Goal: Navigation & Orientation: Find specific page/section

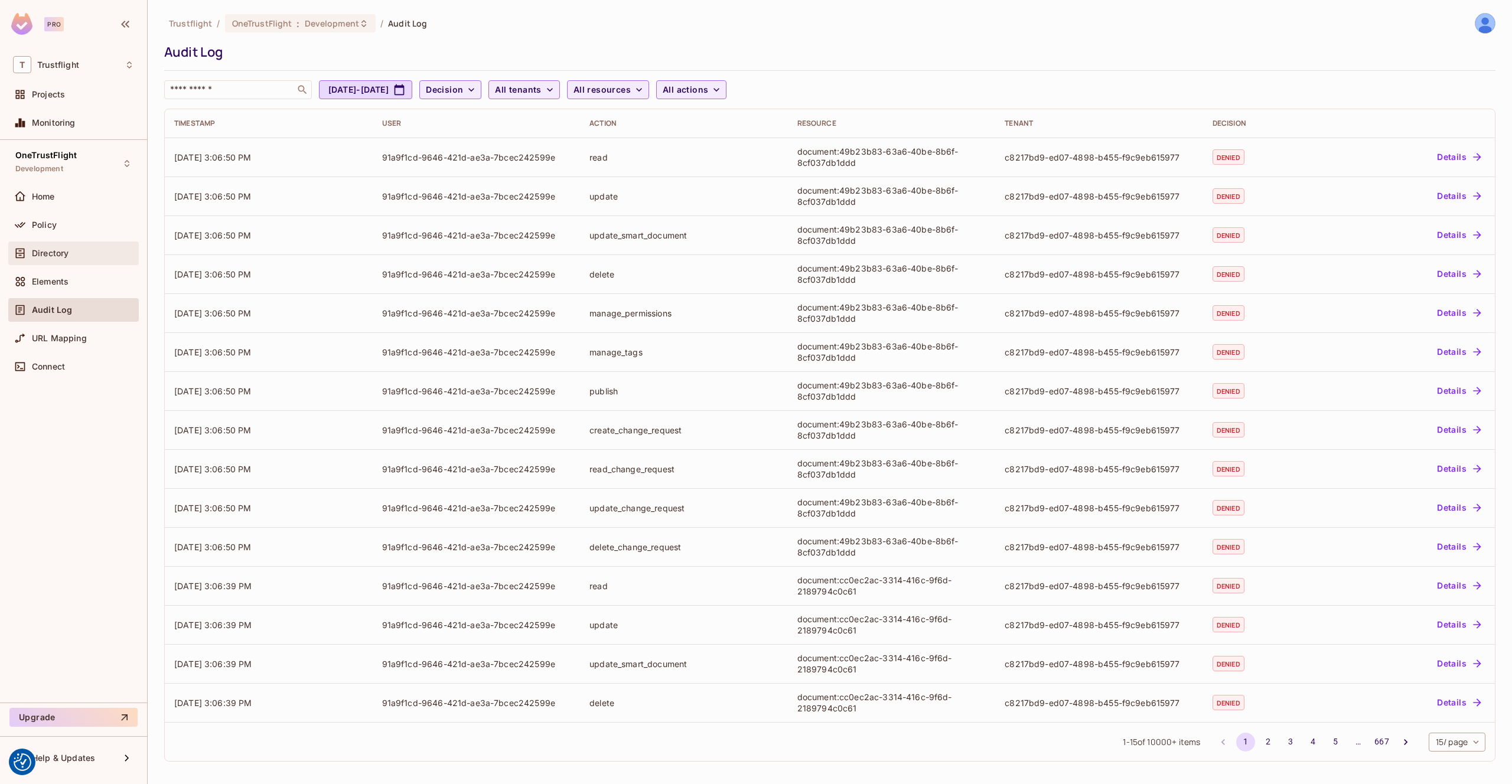
click at [65, 252] on span "Directory" at bounding box center [50, 253] width 37 height 9
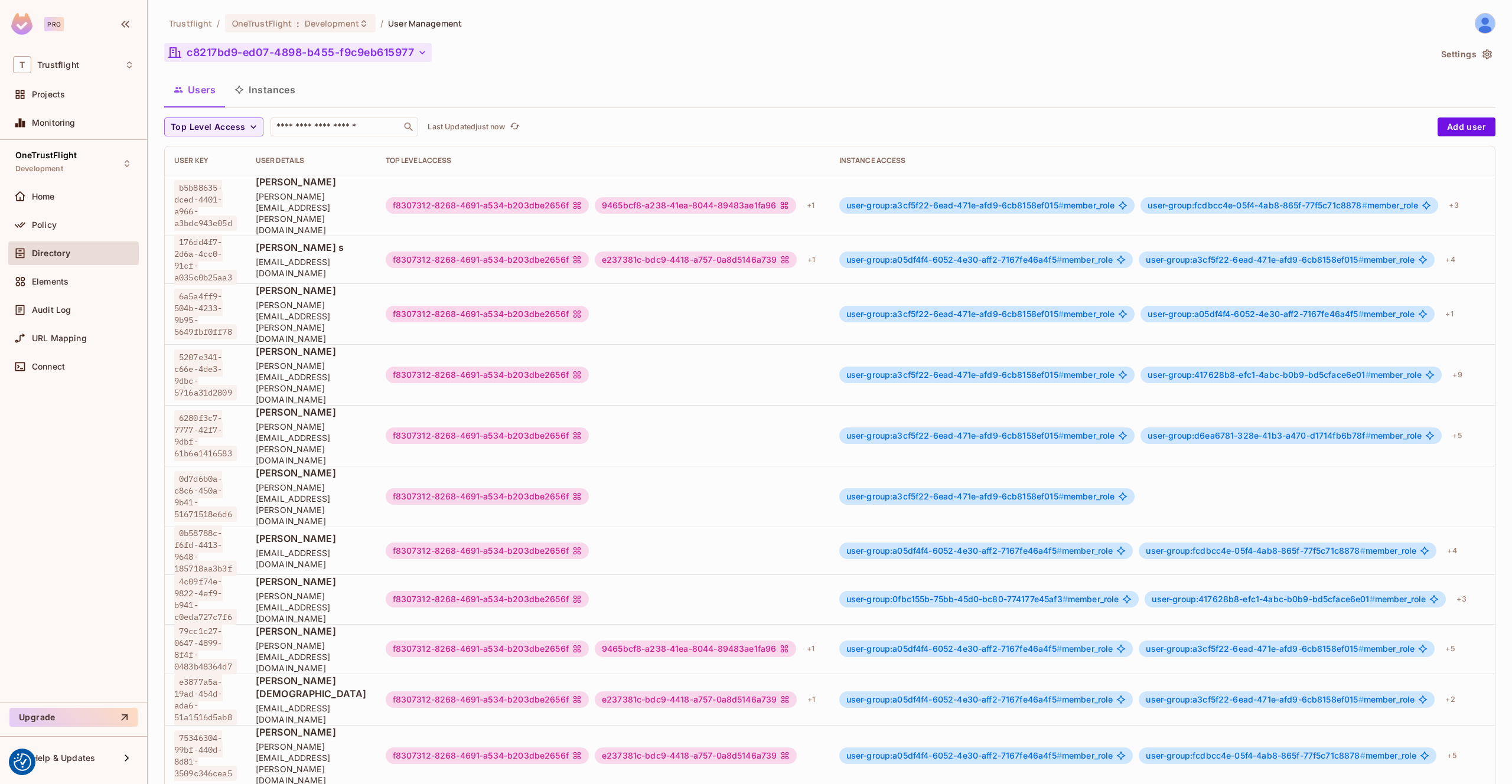
click at [414, 53] on button "c8217bd9-ed07-4898-b455-f9c9eb615977" at bounding box center [297, 52] width 267 height 19
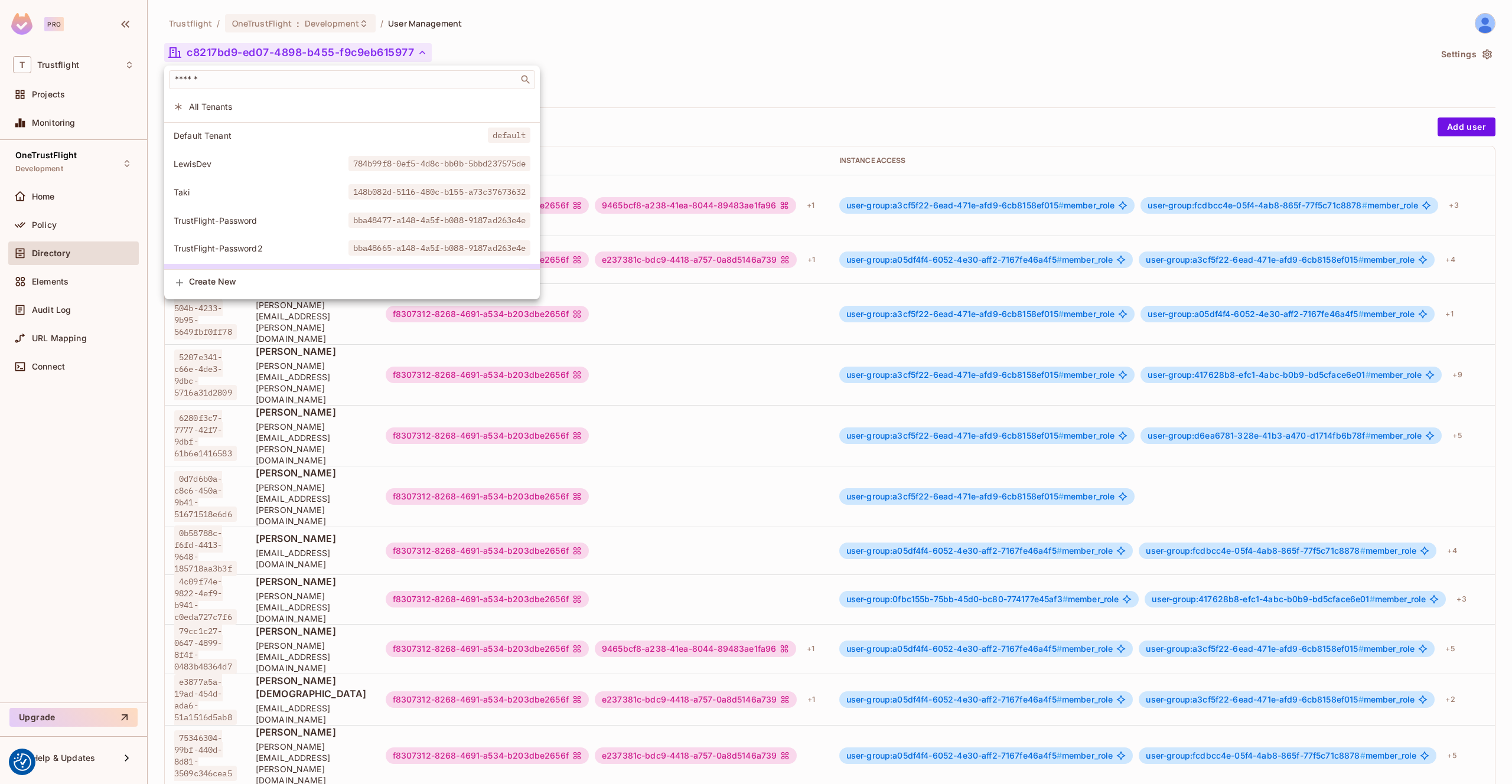
scroll to position [23, 0]
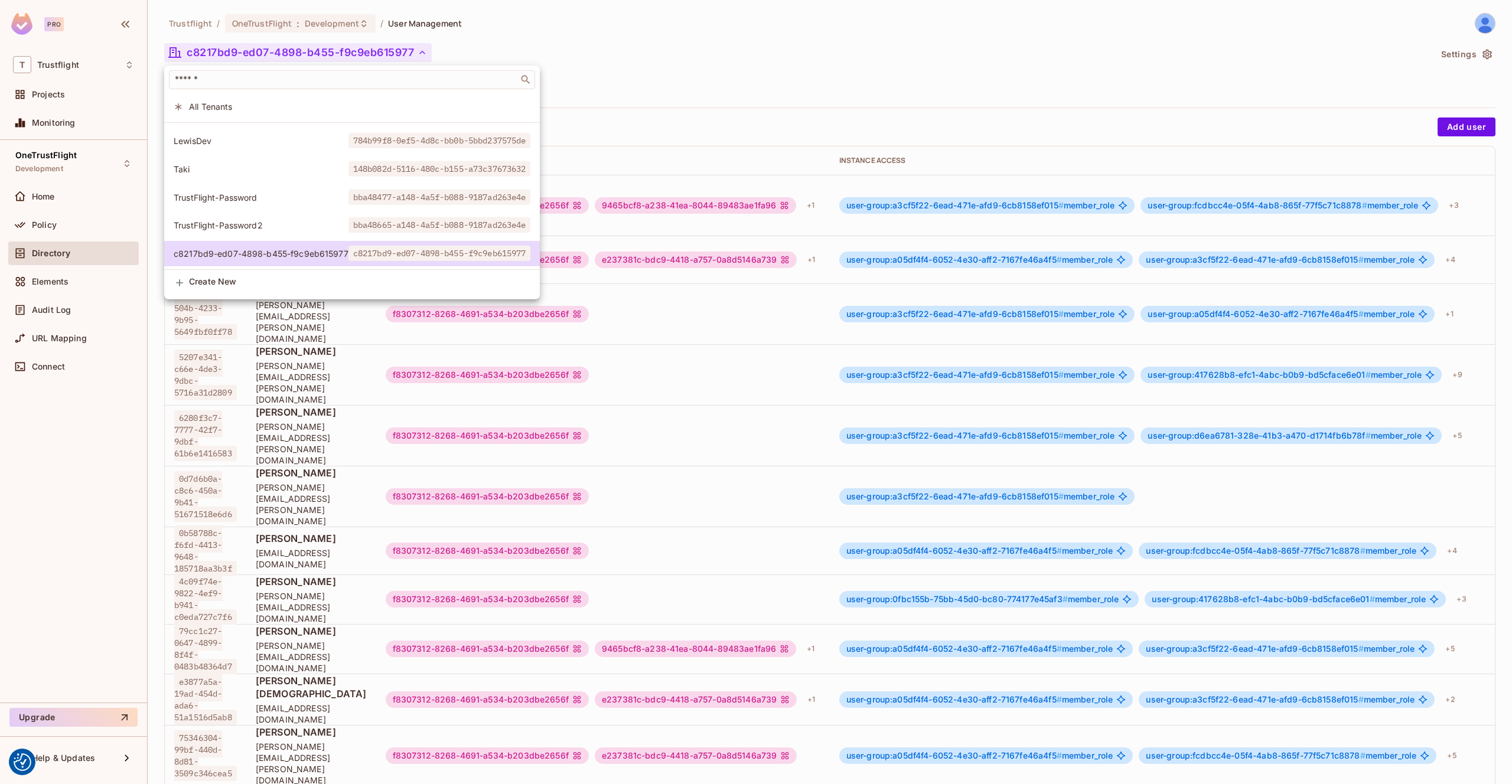
drag, startPoint x: 766, startPoint y: 70, endPoint x: 645, endPoint y: 66, distance: 121.1
click at [764, 70] on div at bounding box center [756, 392] width 1512 height 784
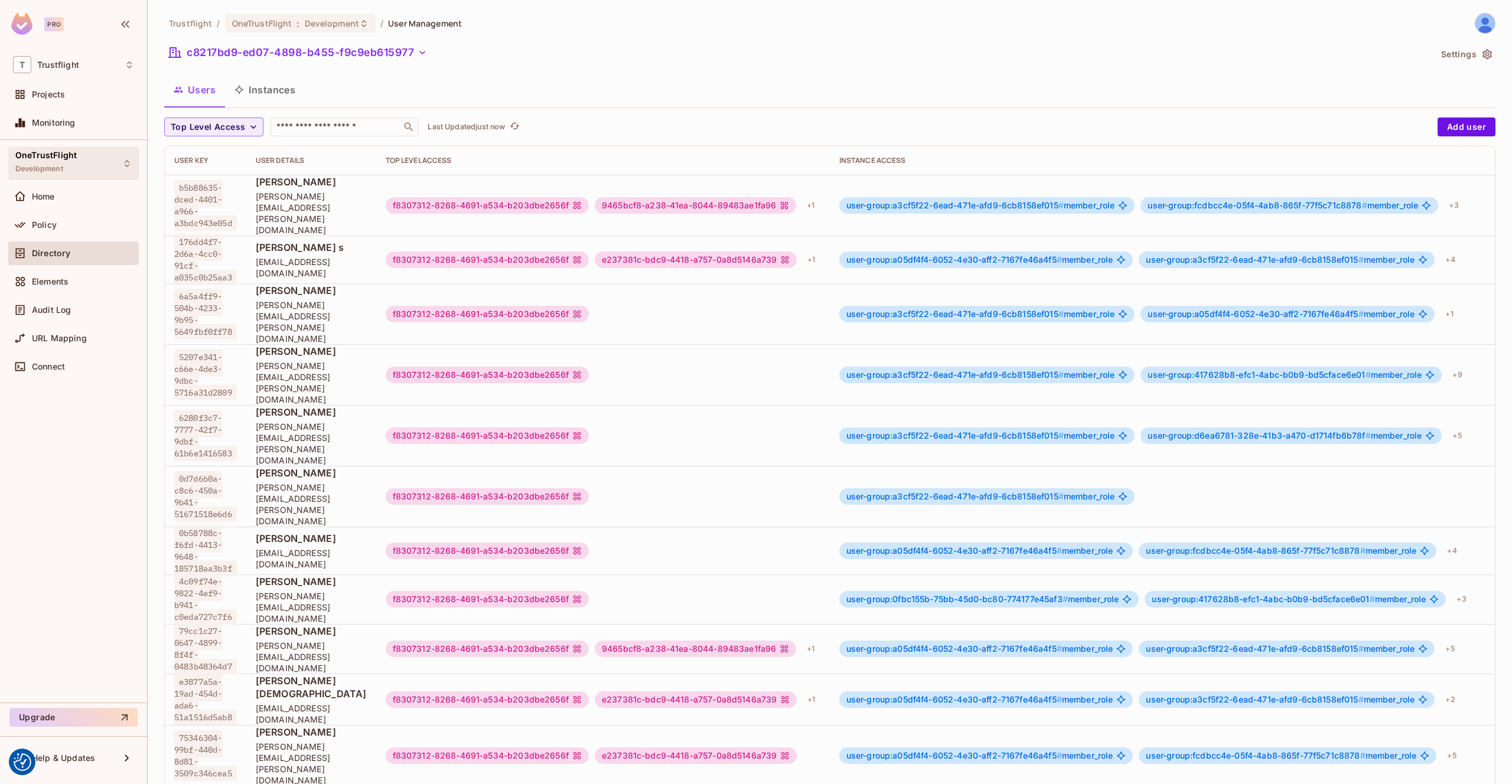
click at [76, 165] on div "OneTrustFlight Development" at bounding box center [73, 163] width 130 height 33
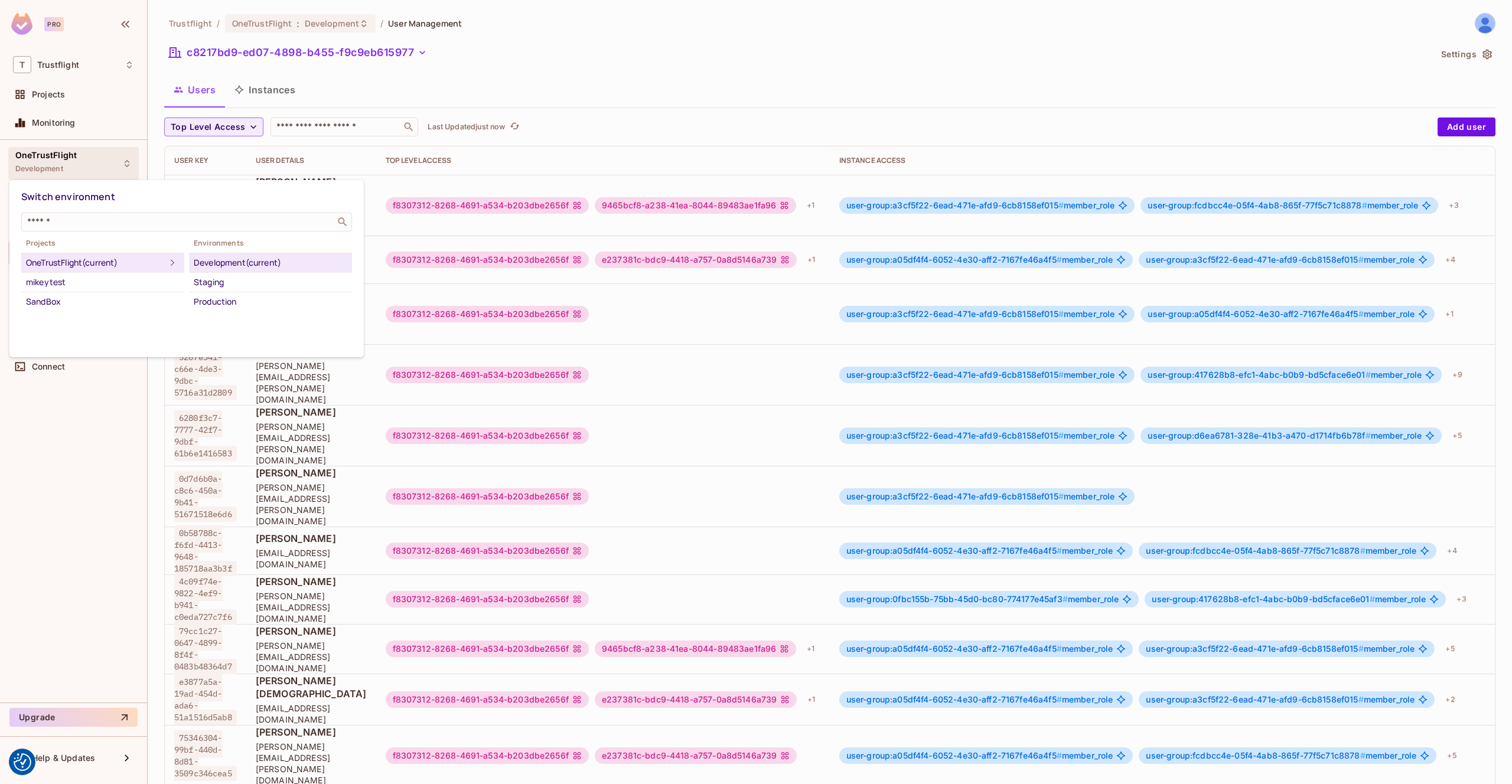
click at [96, 59] on div at bounding box center [756, 392] width 1512 height 784
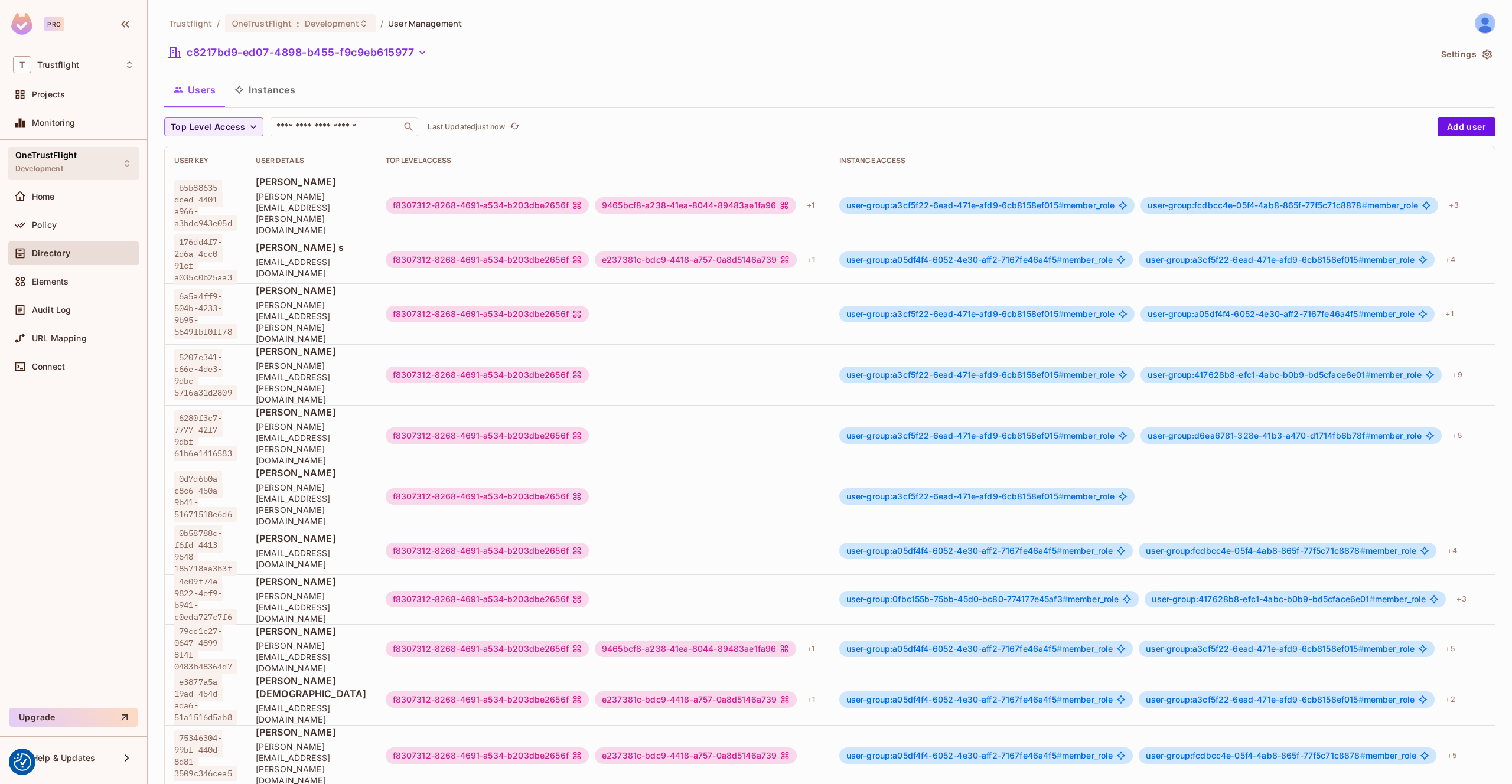
click at [70, 164] on div "OneTrustFlight Development" at bounding box center [45, 163] width 61 height 25
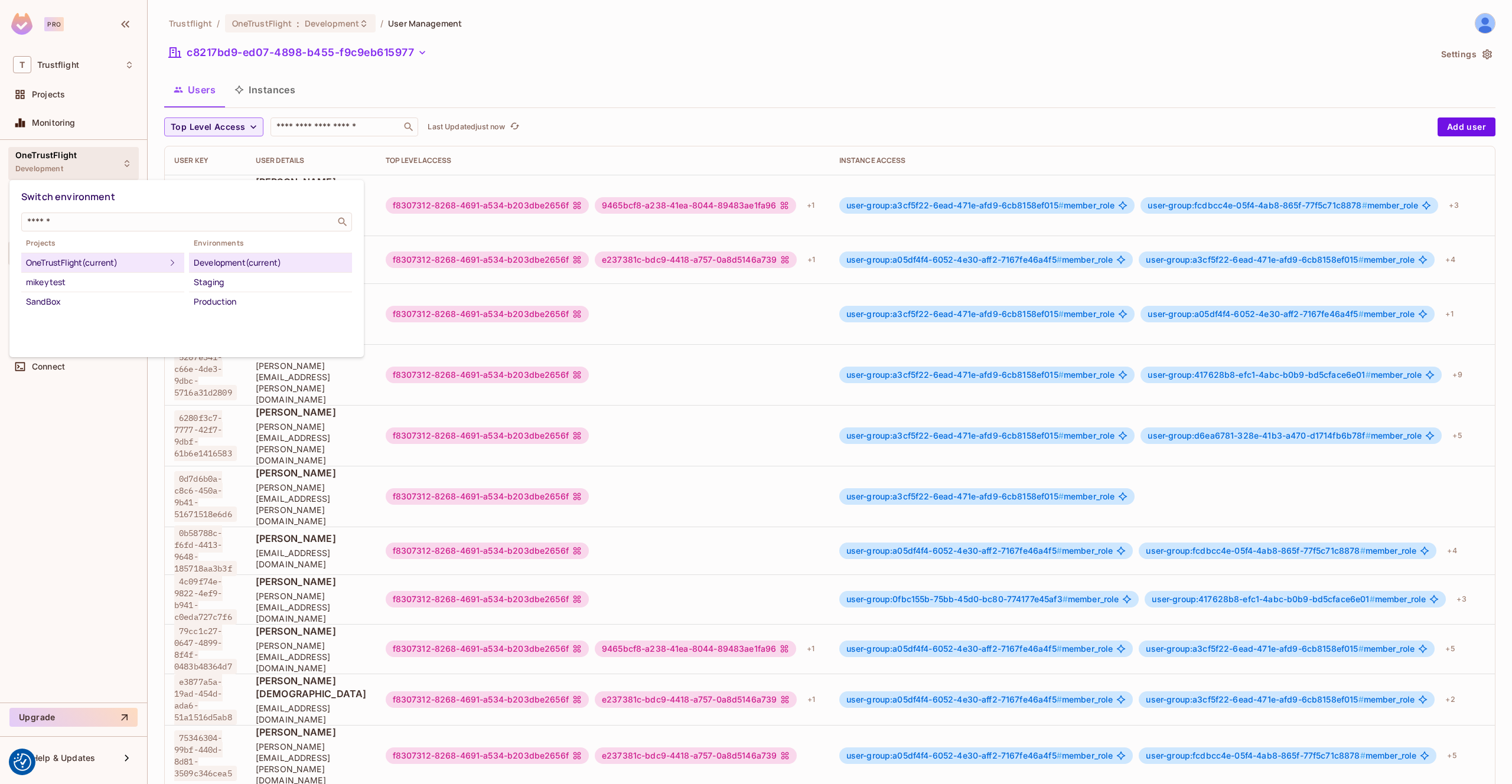
click at [62, 133] on div at bounding box center [756, 392] width 1512 height 784
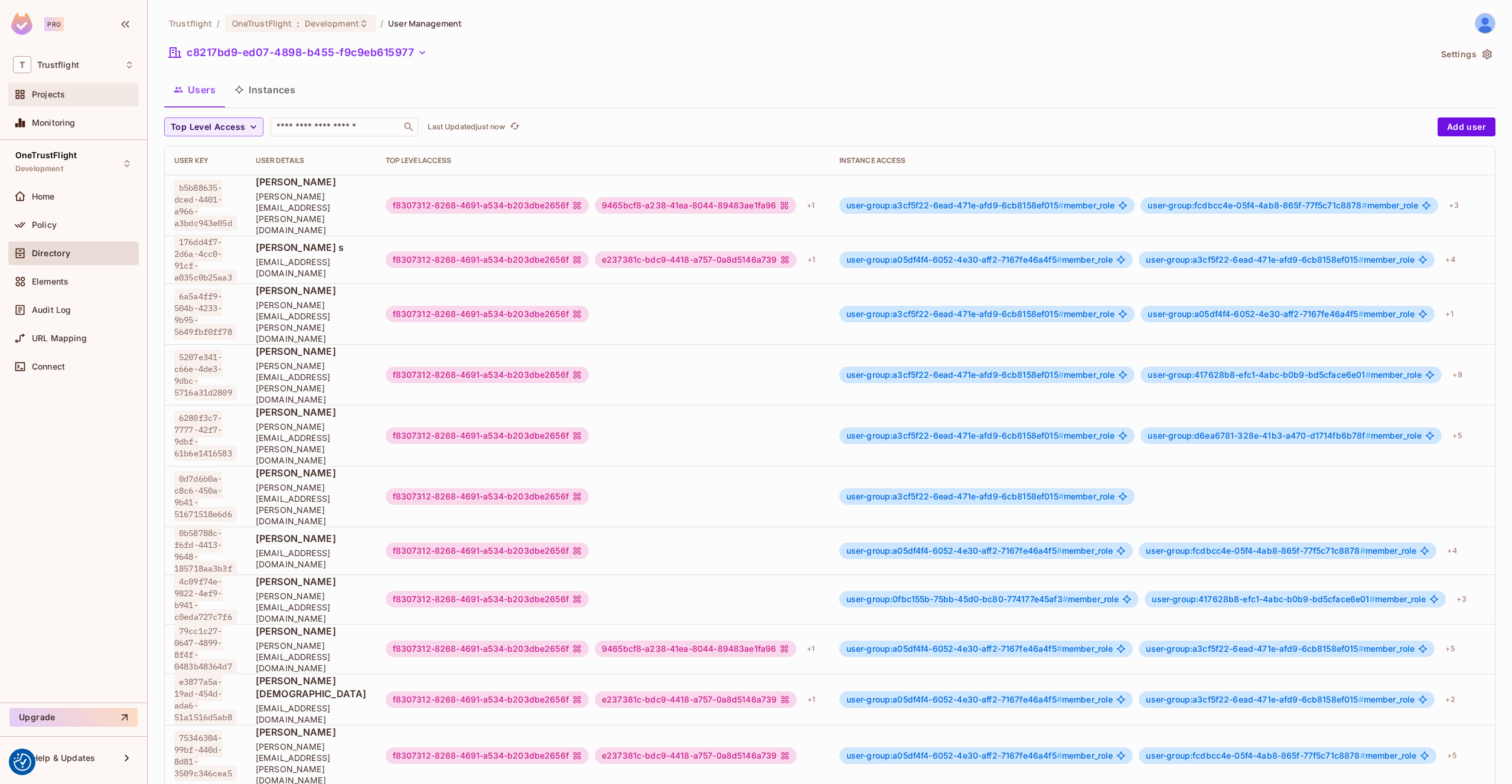
click at [69, 94] on div "Projects" at bounding box center [83, 94] width 102 height 9
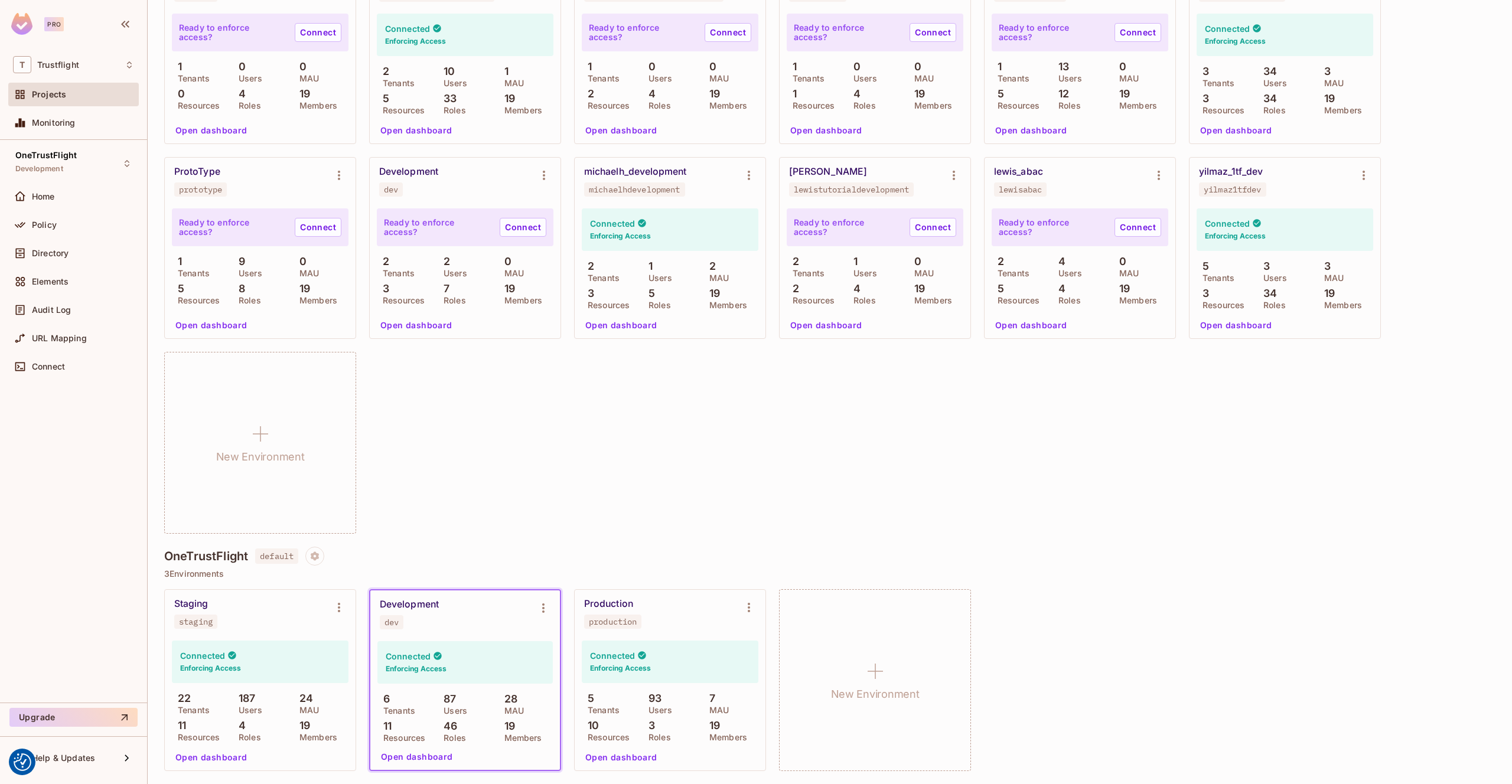
scroll to position [313, 0]
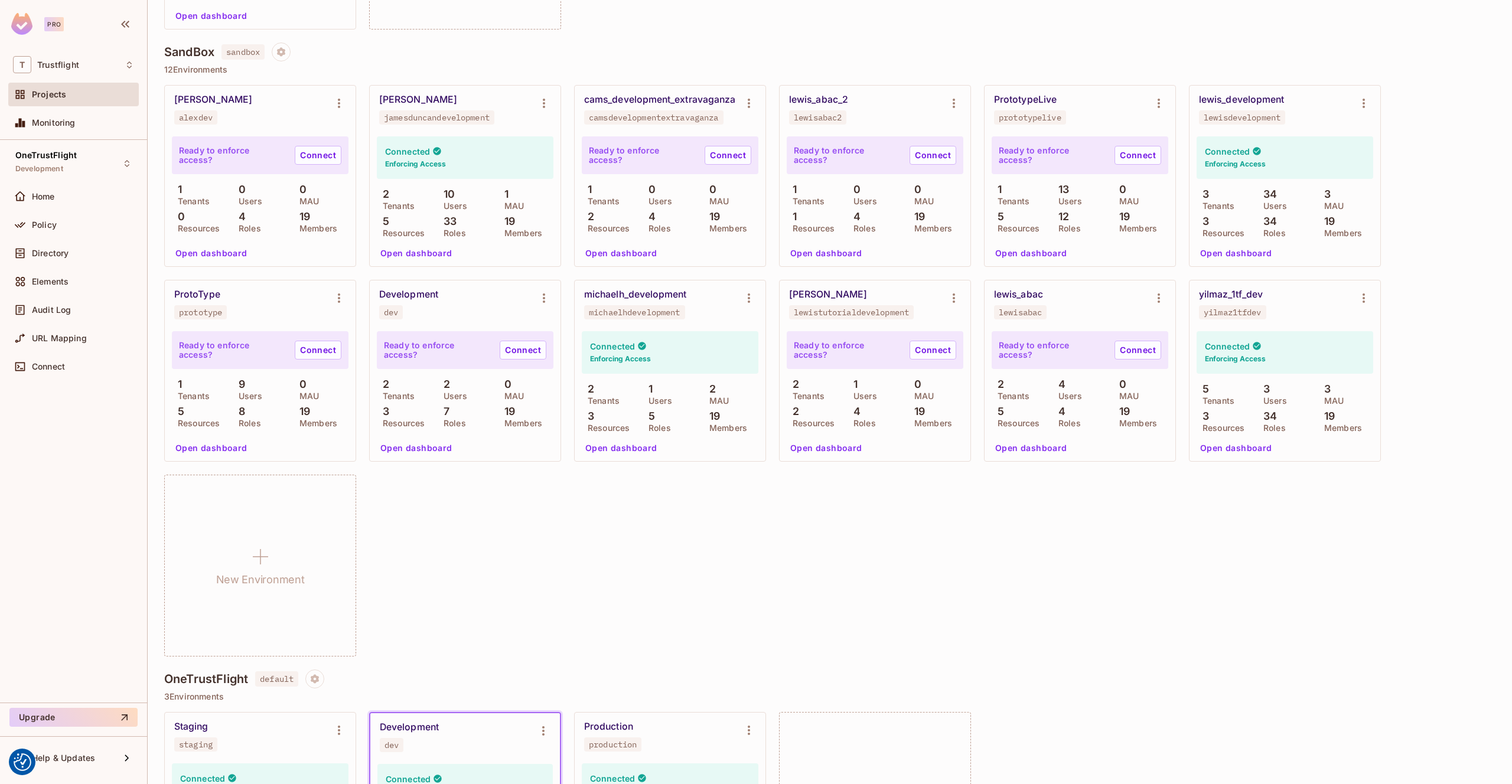
click at [430, 251] on button "Open dashboard" at bounding box center [416, 253] width 81 height 19
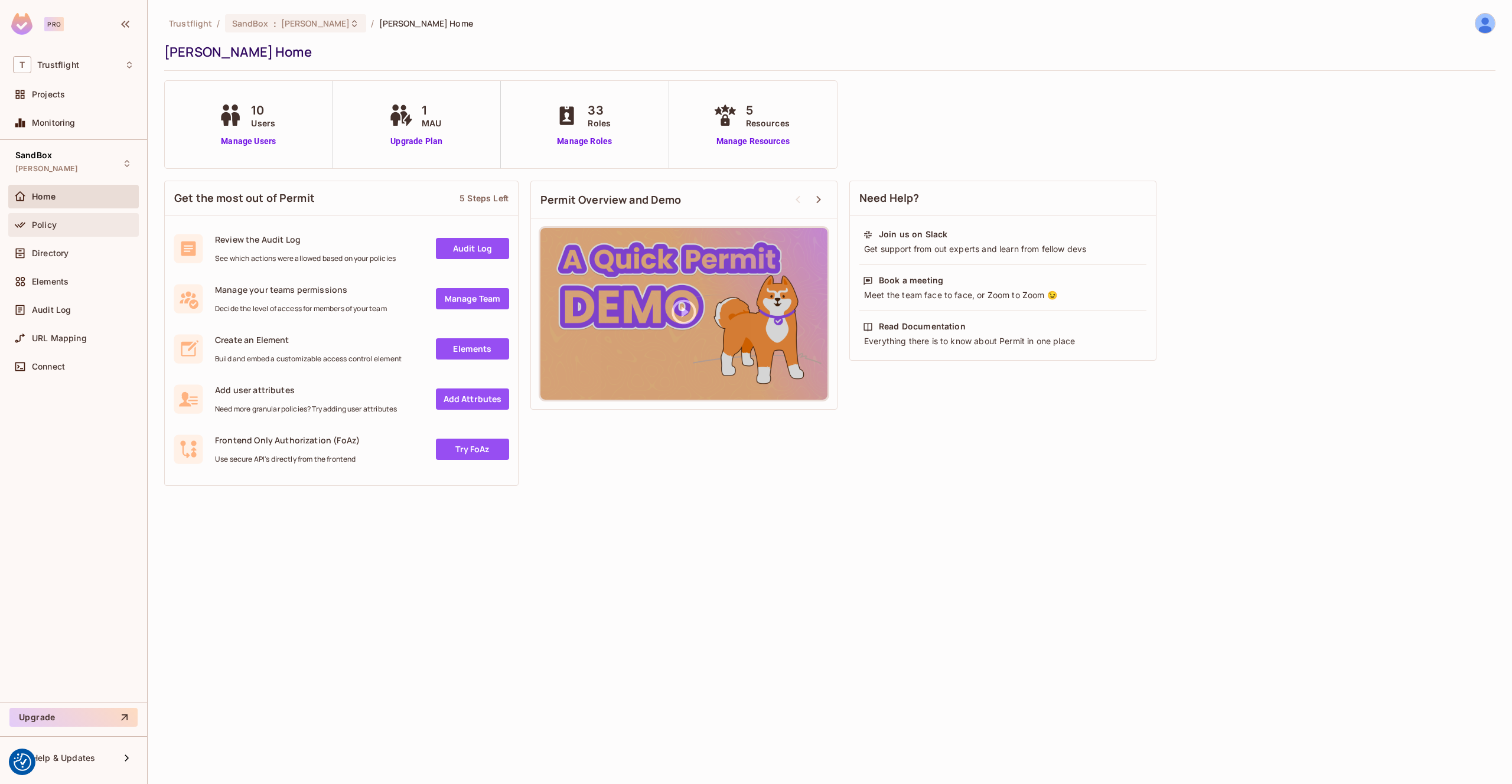
click at [72, 221] on div "Policy" at bounding box center [83, 224] width 102 height 9
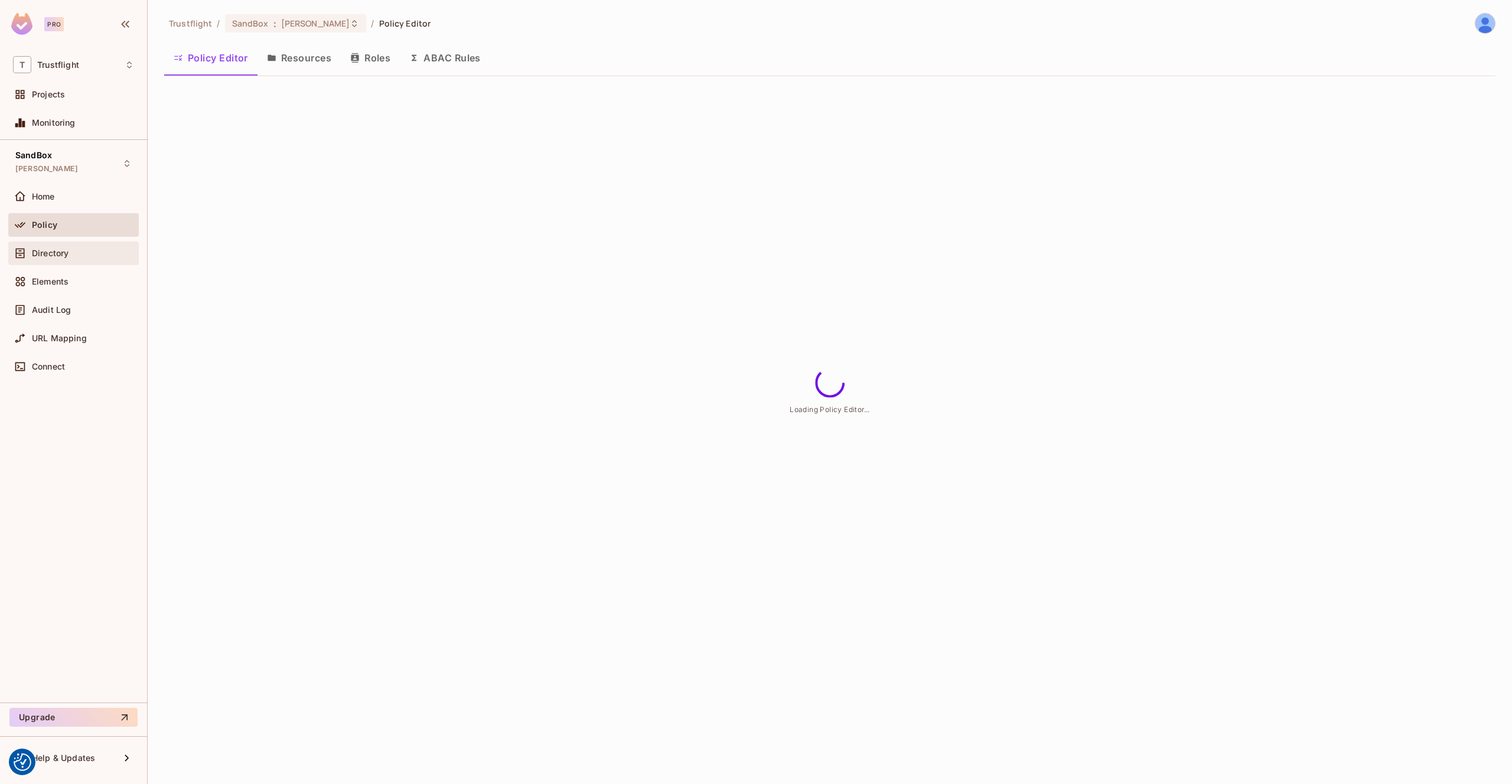
click at [84, 250] on div "Directory" at bounding box center [83, 253] width 102 height 9
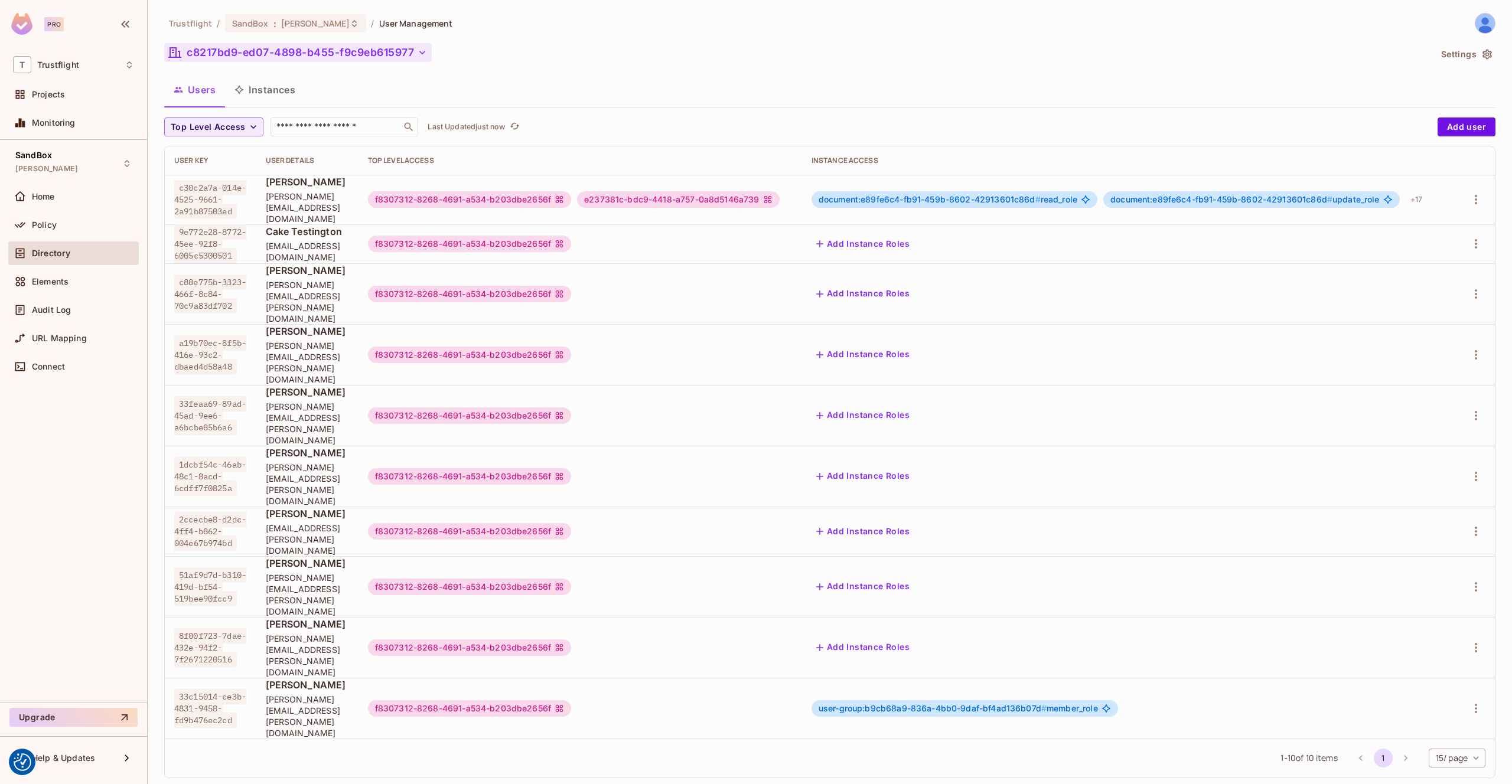
click at [283, 47] on button "c8217bd9-ed07-4898-b455-f9c9eb615977" at bounding box center [297, 52] width 267 height 19
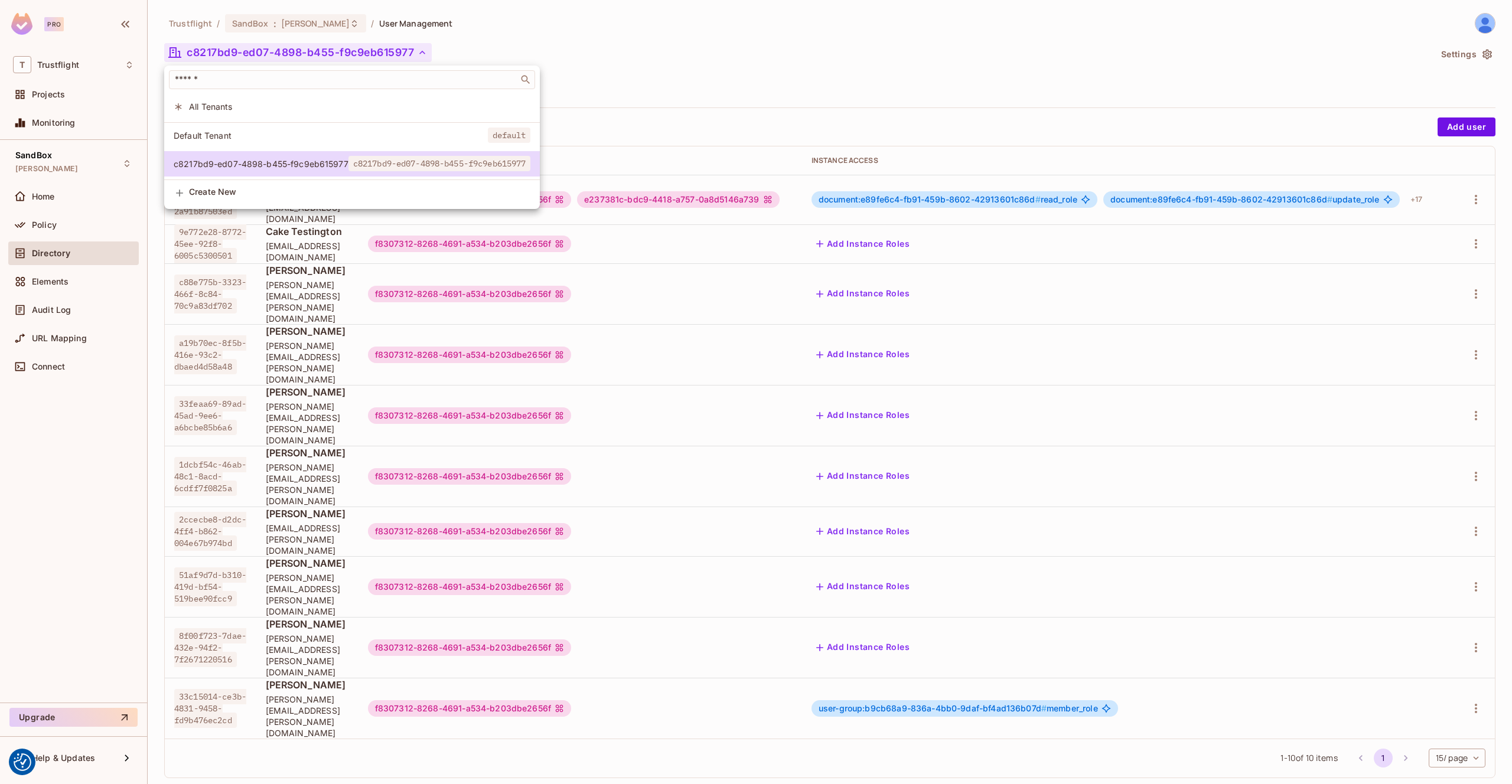
click at [664, 78] on div at bounding box center [756, 392] width 1512 height 784
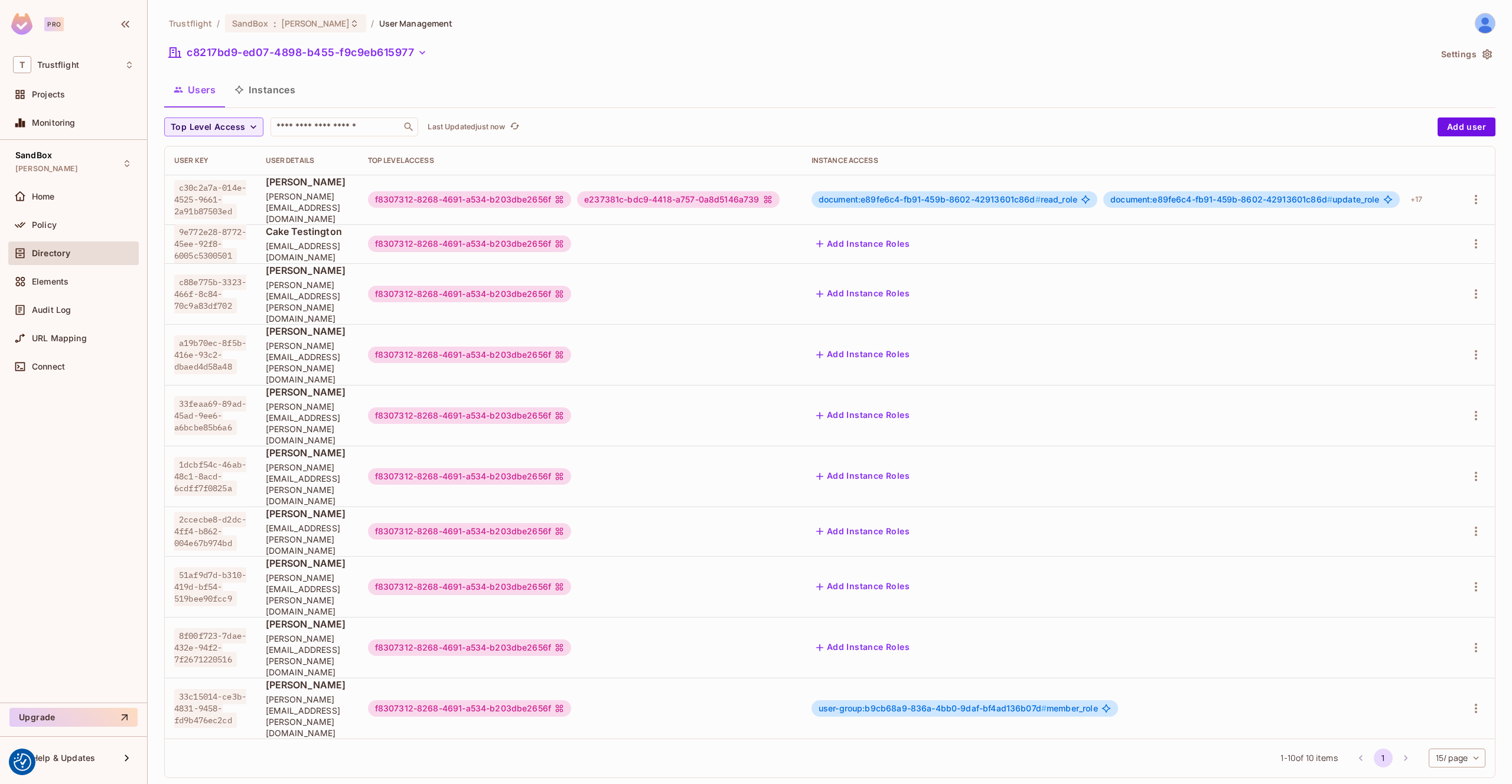
scroll to position [2, 4]
drag, startPoint x: 439, startPoint y: 61, endPoint x: 415, endPoint y: 47, distance: 27.8
click at [438, 61] on div "c8217bd9-ed07-4898-b455-f9c9eb615977" at bounding box center [797, 54] width 1266 height 23
click at [415, 47] on button "c8217bd9-ed07-4898-b455-f9c9eb615977" at bounding box center [297, 52] width 267 height 19
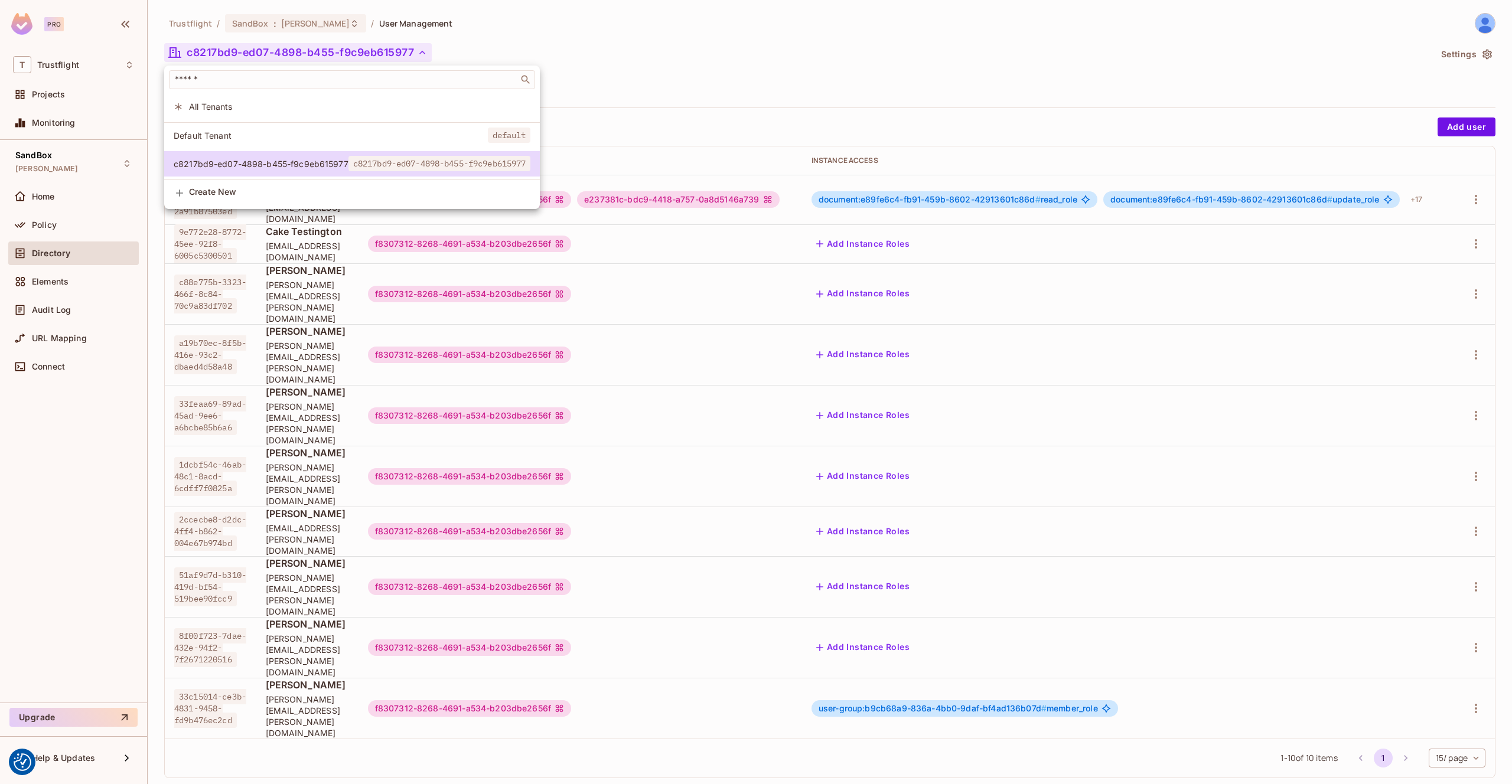
click at [369, 112] on li "All Tenants" at bounding box center [352, 107] width 376 height 25
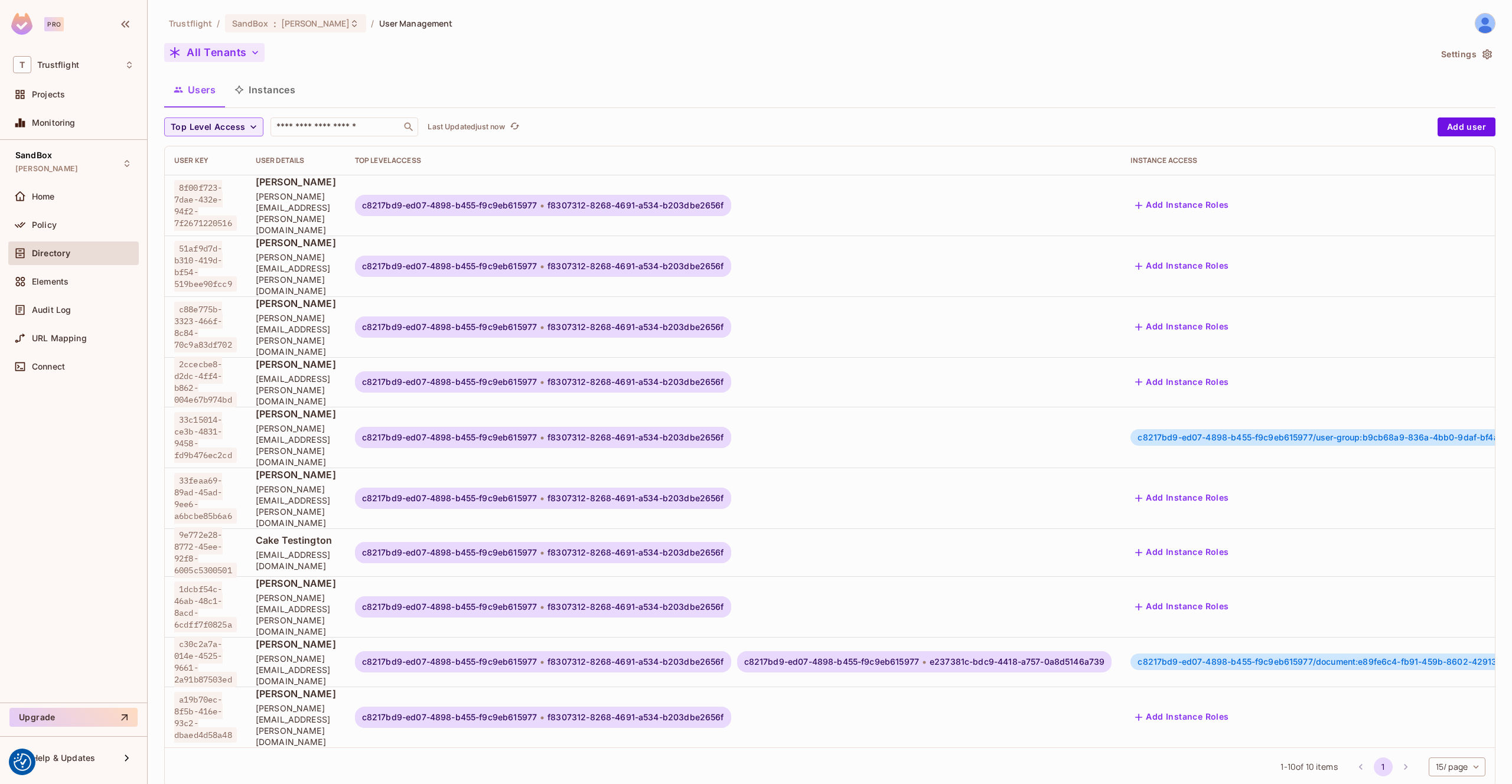
click at [243, 46] on button "All Tenants" at bounding box center [214, 52] width 100 height 19
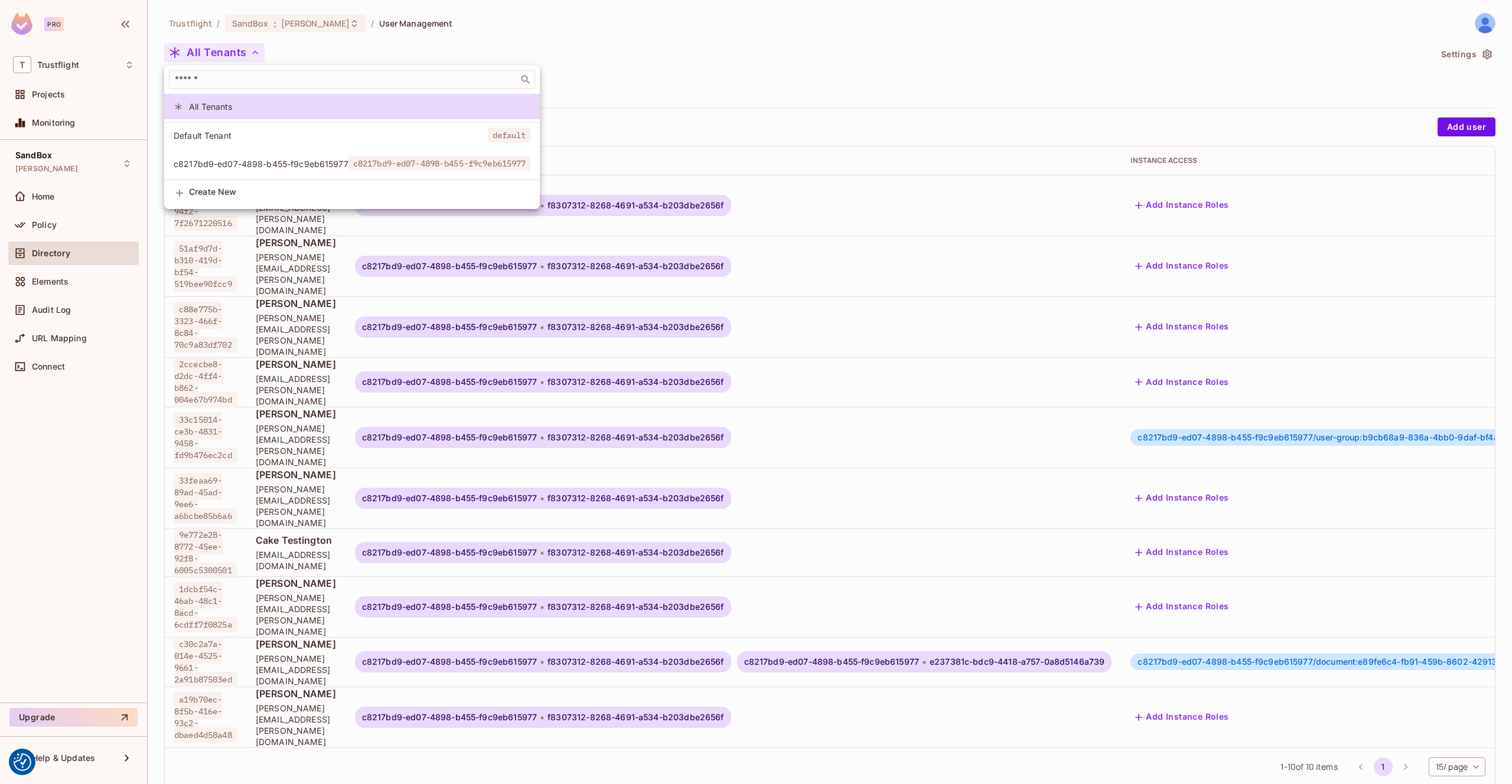
click at [268, 158] on span "c8217bd9-ed07-4898-b455-f9c9eb615977" at bounding box center [260, 164] width 175 height 11
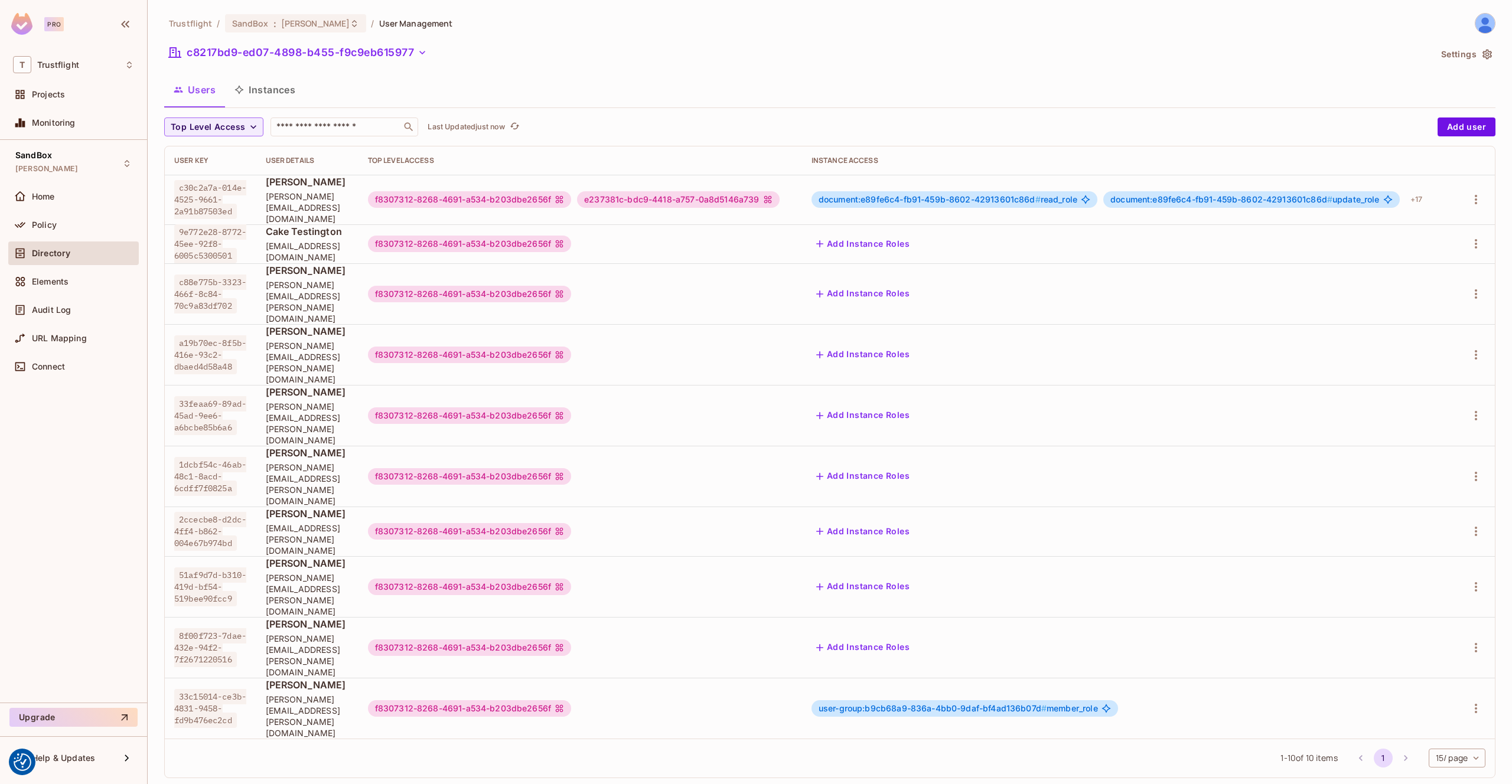
click at [1471, 49] on button "Settings" at bounding box center [1466, 54] width 59 height 19
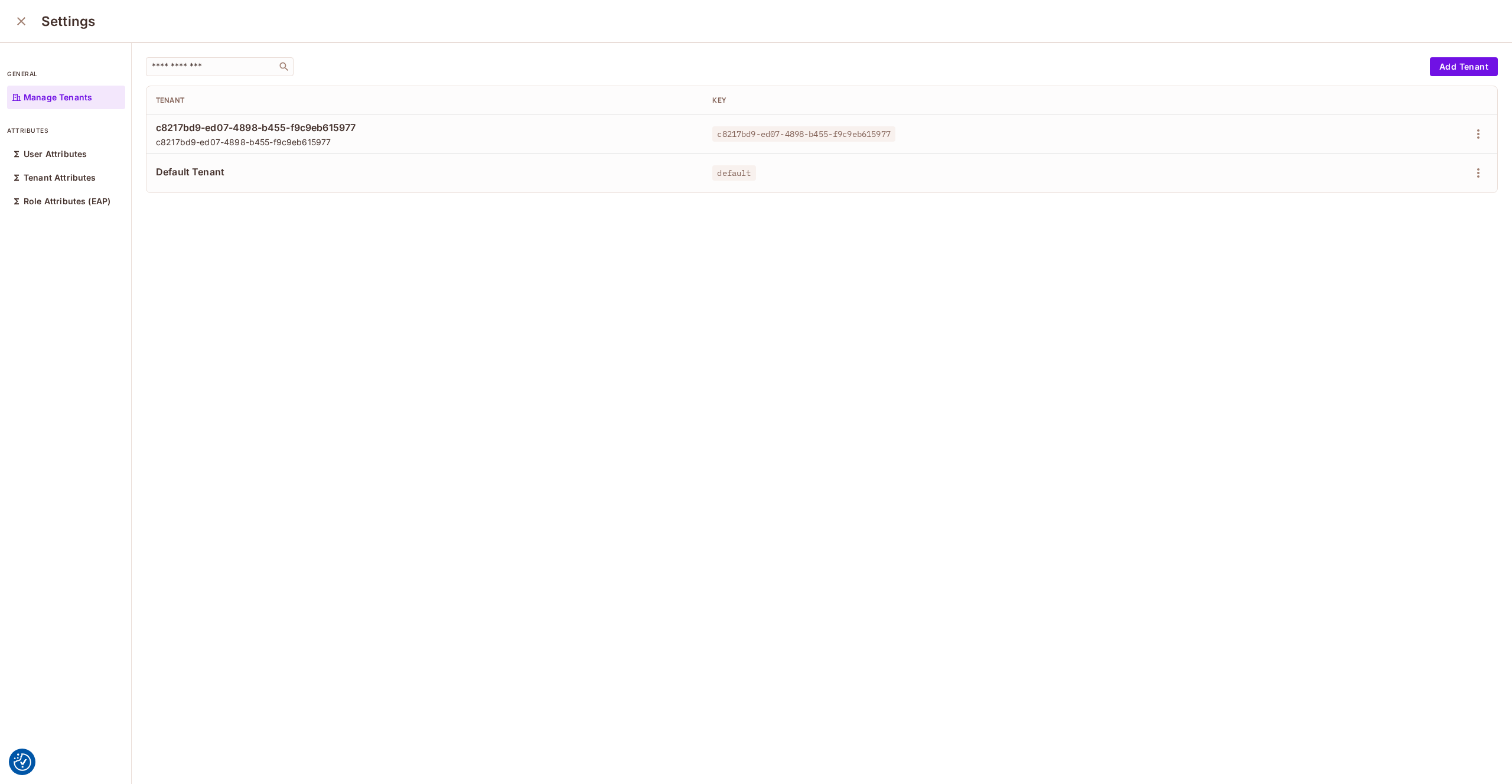
click at [414, 238] on div "​ Add Tenant Tenant Key c8217bd9-ed07-4898-b455-f9c9eb615977 c8217bd9-ed07-4898…" at bounding box center [822, 414] width 1380 height 742
